Goal: Task Accomplishment & Management: Manage account settings

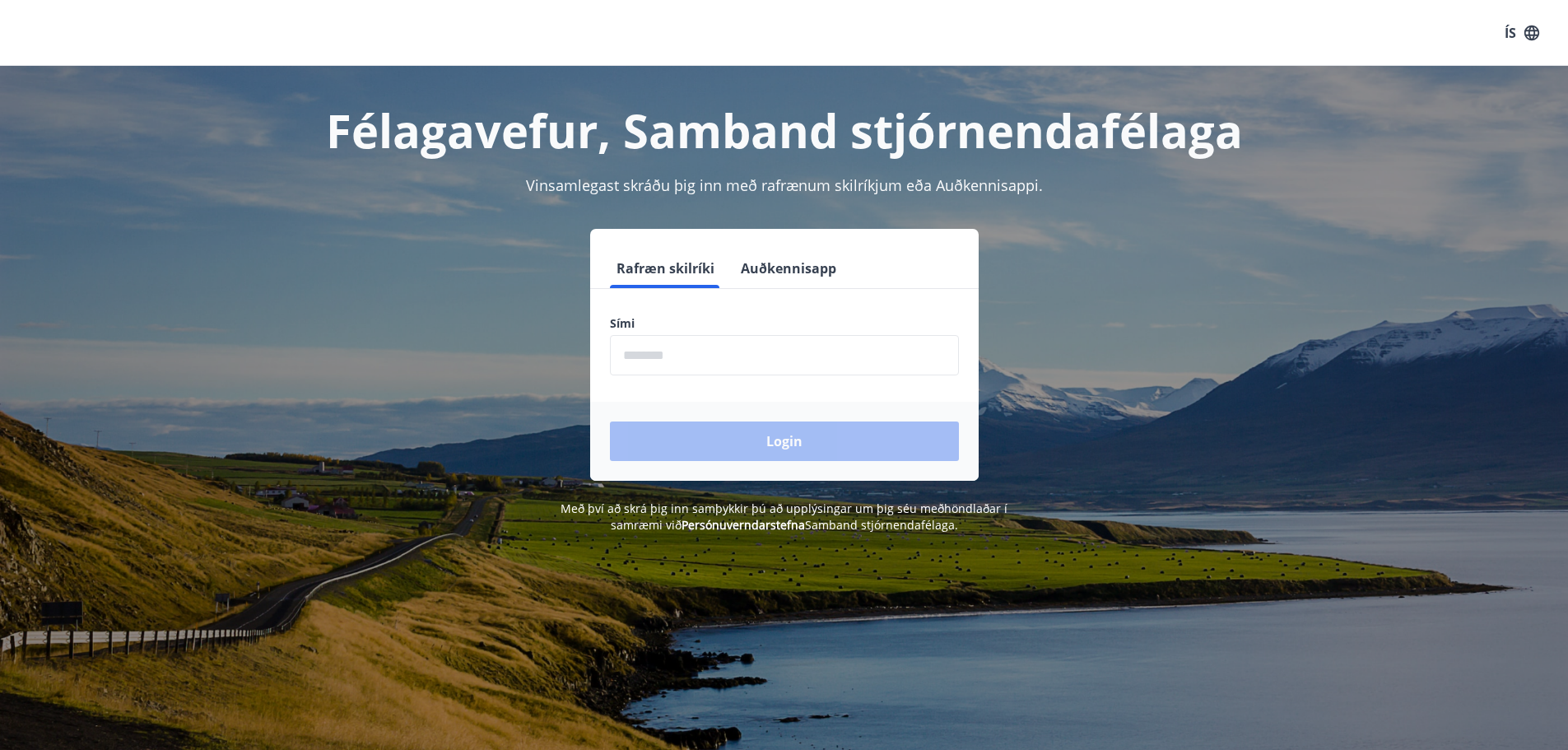
click at [714, 369] on input "phone" at bounding box center [784, 355] width 349 height 41
type input "********"
click at [764, 457] on button "Login" at bounding box center [784, 442] width 349 height 40
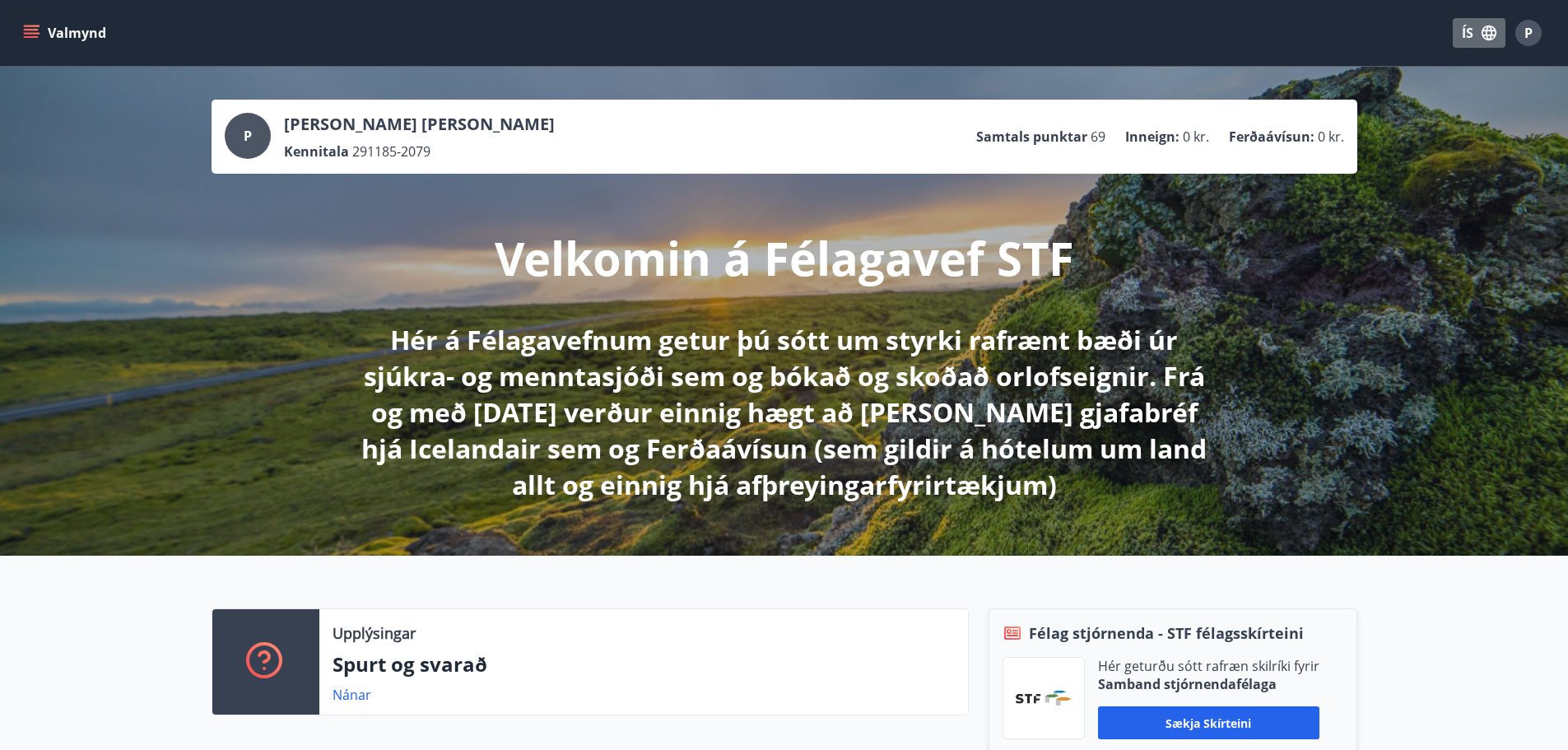
click at [1489, 27] on icon "button" at bounding box center [1489, 33] width 18 height 18
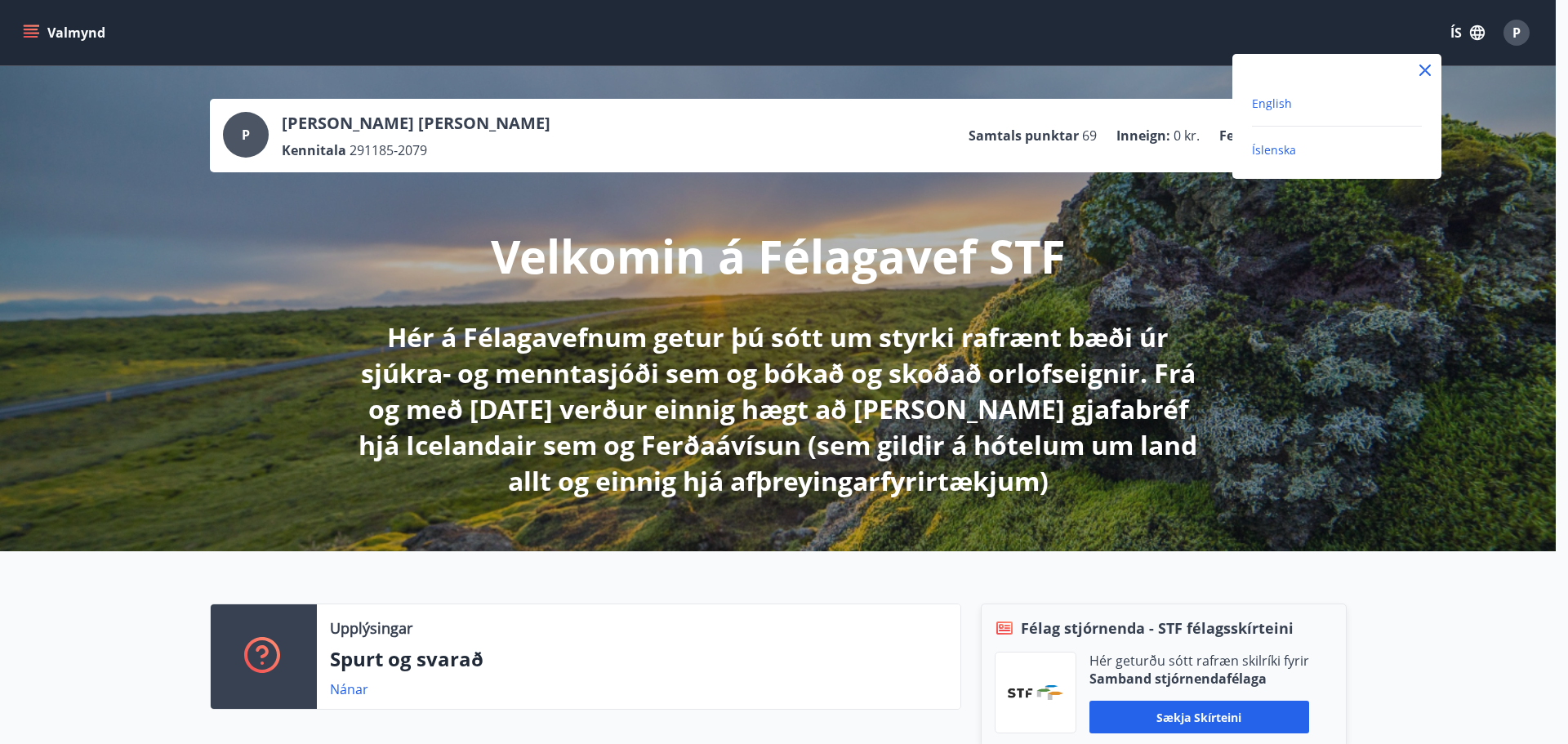
click at [1275, 108] on span "English" at bounding box center [1272, 104] width 40 height 15
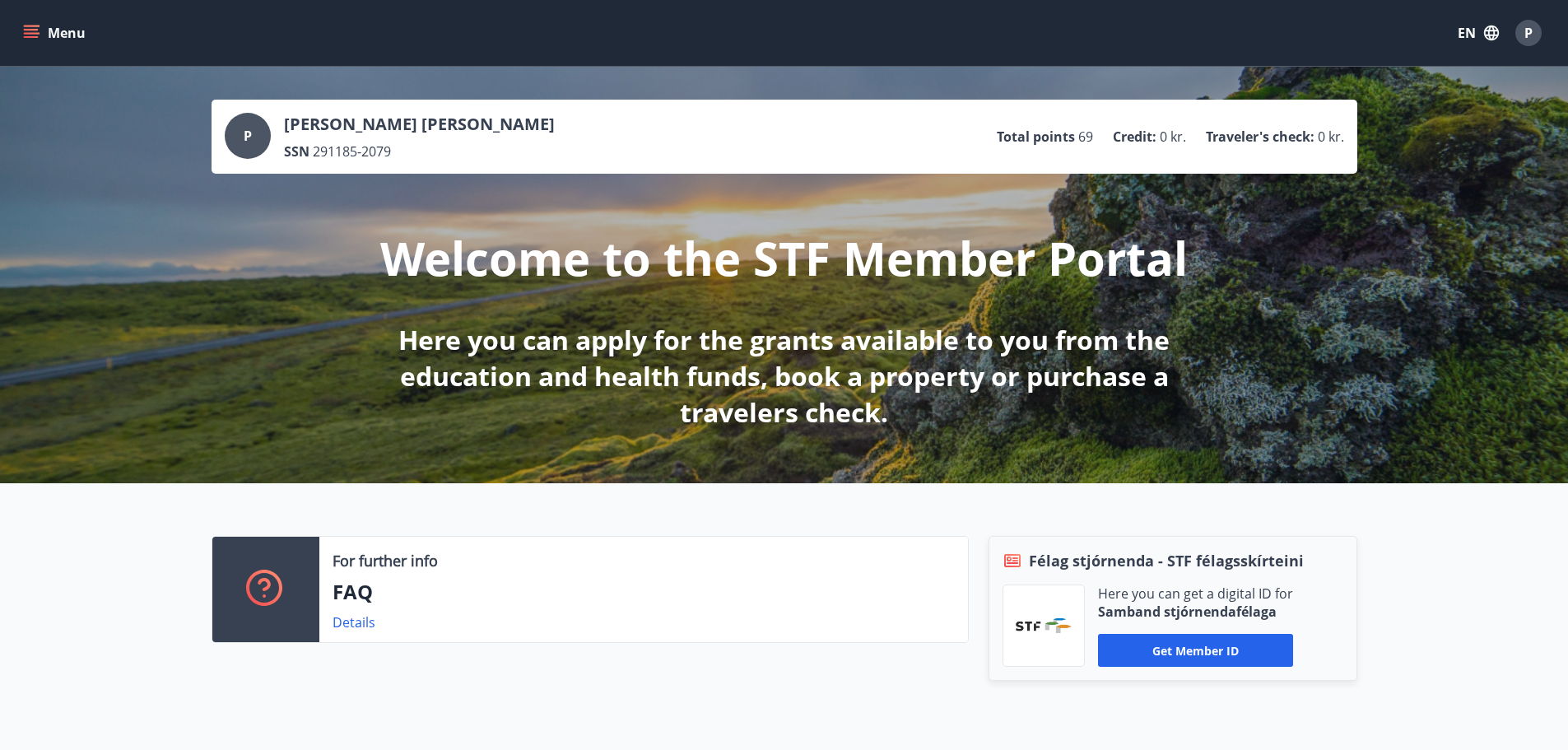
click at [39, 28] on icon "menu" at bounding box center [31, 33] width 16 height 16
